Goal: Transaction & Acquisition: Download file/media

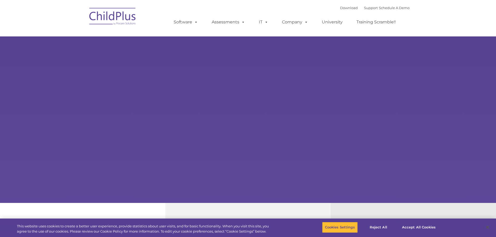
type input ""
select select "MEDIUM"
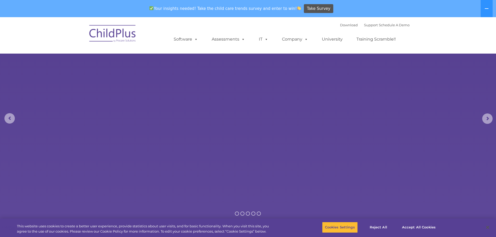
click at [124, 38] on img at bounding box center [113, 34] width 52 height 26
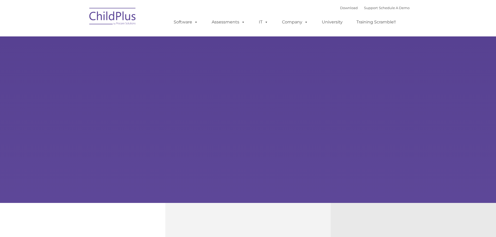
type input ""
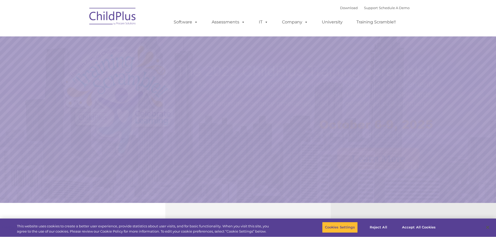
select select "MEDIUM"
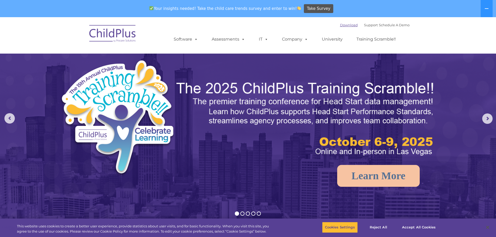
click at [342, 26] on link "Download" at bounding box center [349, 25] width 18 height 4
